Goal: Task Accomplishment & Management: Use online tool/utility

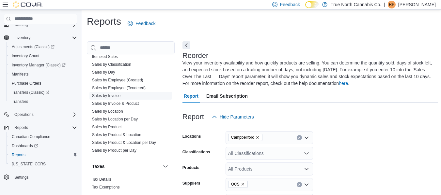
click at [112, 97] on link "Sales by Invoice" at bounding box center [106, 96] width 28 height 5
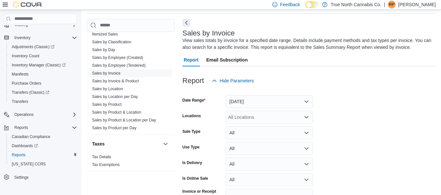
scroll to position [23, 0]
click at [246, 118] on div "All Locations" at bounding box center [268, 117] width 87 height 13
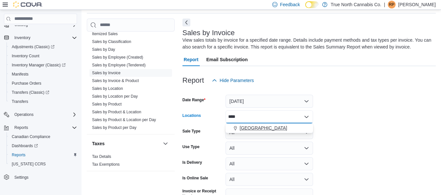
type input "****"
click at [247, 127] on span "[GEOGRAPHIC_DATA]" at bounding box center [263, 128] width 48 height 7
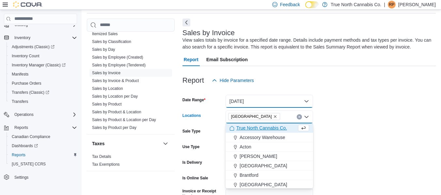
click at [247, 103] on button "[DATE]" at bounding box center [268, 101] width 87 height 13
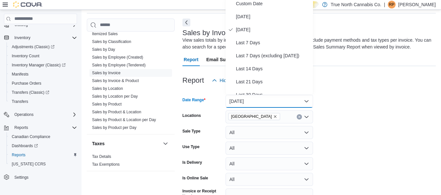
scroll to position [20, 0]
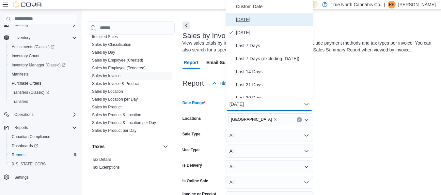
click at [248, 19] on span "[DATE]" at bounding box center [273, 20] width 74 height 8
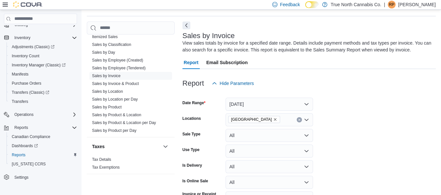
drag, startPoint x: 330, startPoint y: 91, endPoint x: 297, endPoint y: 75, distance: 36.5
click at [297, 75] on div at bounding box center [308, 73] width 253 height 8
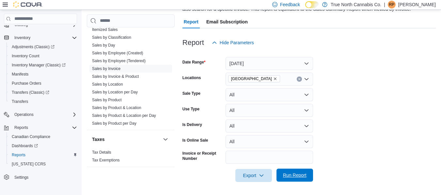
click at [298, 174] on span "Run Report" at bounding box center [294, 175] width 23 height 7
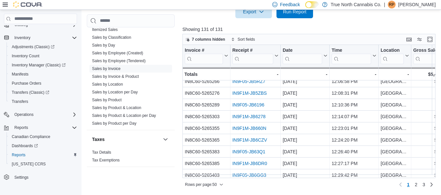
scroll to position [492, 0]
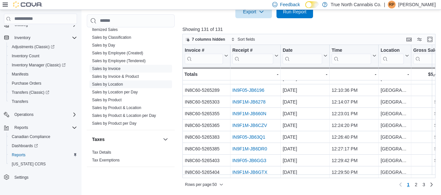
click at [120, 83] on link "Sales by Location" at bounding box center [107, 84] width 31 height 5
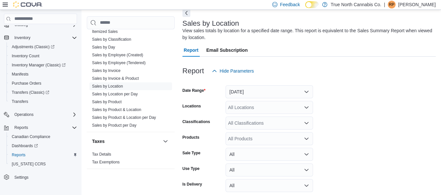
scroll to position [22, 0]
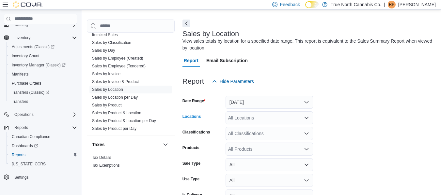
click at [256, 114] on div "All Locations" at bounding box center [268, 118] width 87 height 13
type input "***"
click at [248, 128] on span "[GEOGRAPHIC_DATA]" at bounding box center [263, 129] width 48 height 7
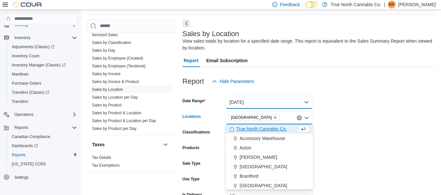
click at [252, 99] on button "[DATE]" at bounding box center [268, 102] width 87 height 13
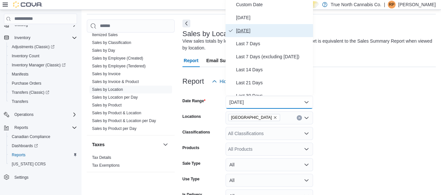
scroll to position [20, 0]
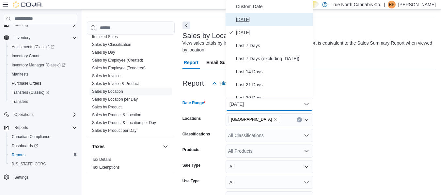
click at [248, 22] on span "[DATE]" at bounding box center [273, 20] width 74 height 8
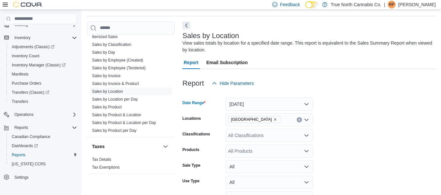
click at [359, 125] on form "Date Range [DATE] Locations [GEOGRAPHIC_DATA] Classifications All Classificatio…" at bounding box center [308, 156] width 253 height 133
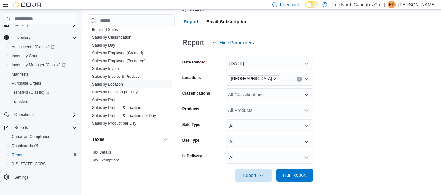
click at [297, 172] on span "Run Report" at bounding box center [294, 175] width 29 height 13
